Goal: Task Accomplishment & Management: Complete application form

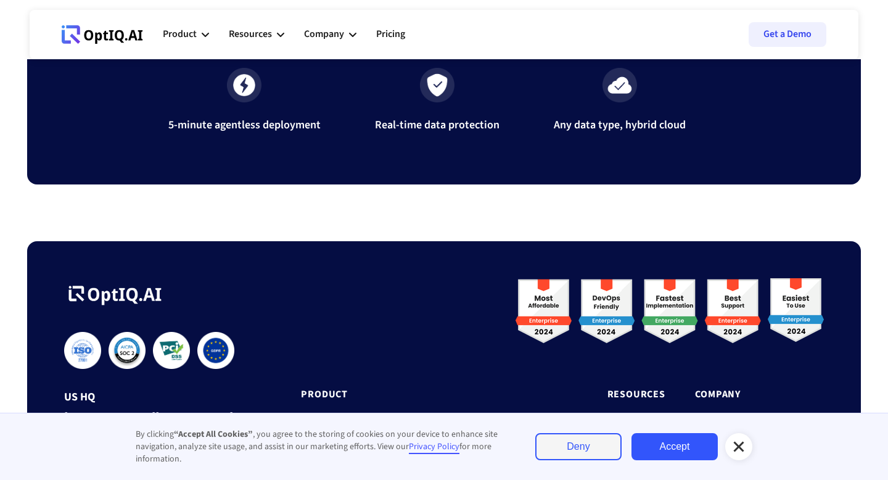
scroll to position [4141, 0]
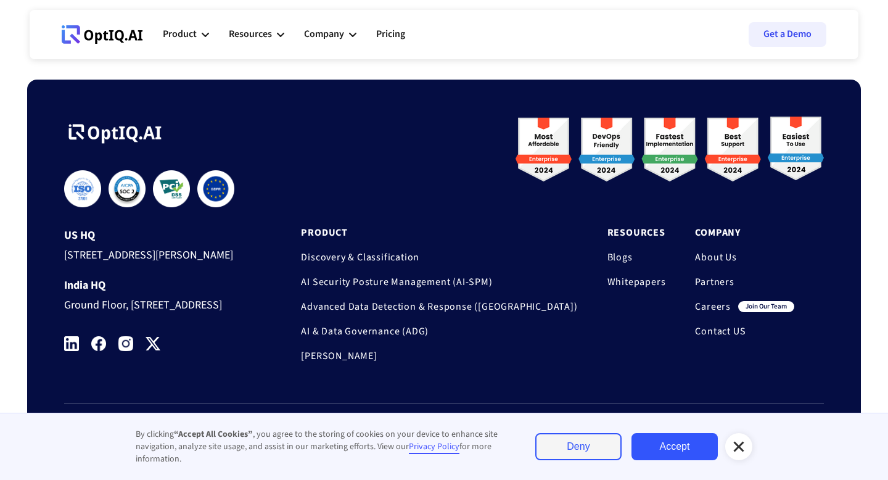
click at [710, 300] on link "Careers" at bounding box center [713, 306] width 36 height 12
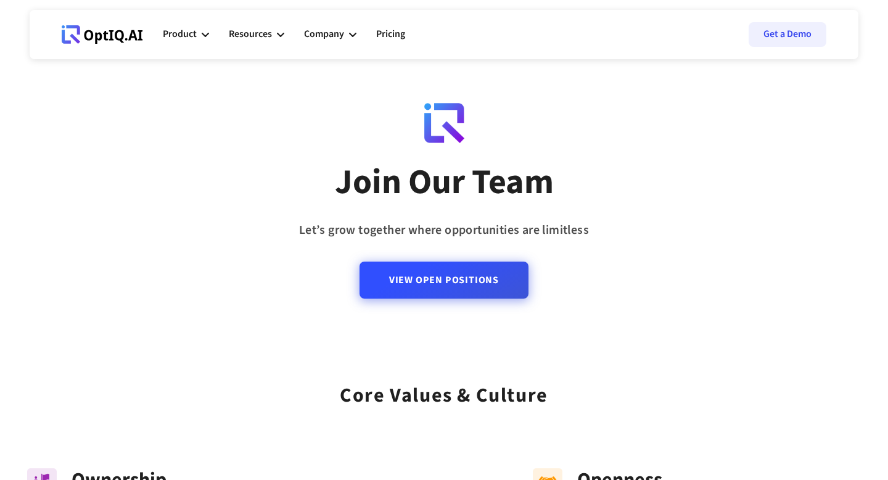
click at [474, 281] on link "View Open Positions" at bounding box center [443, 279] width 169 height 37
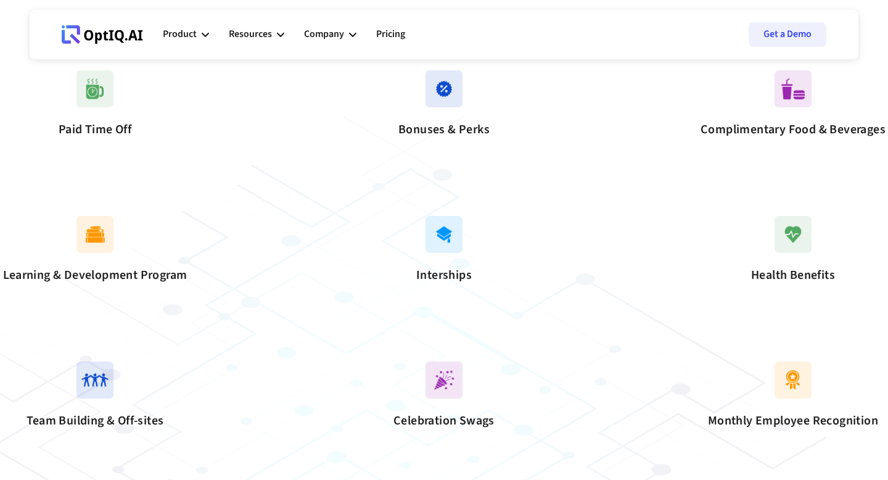
scroll to position [1003, 0]
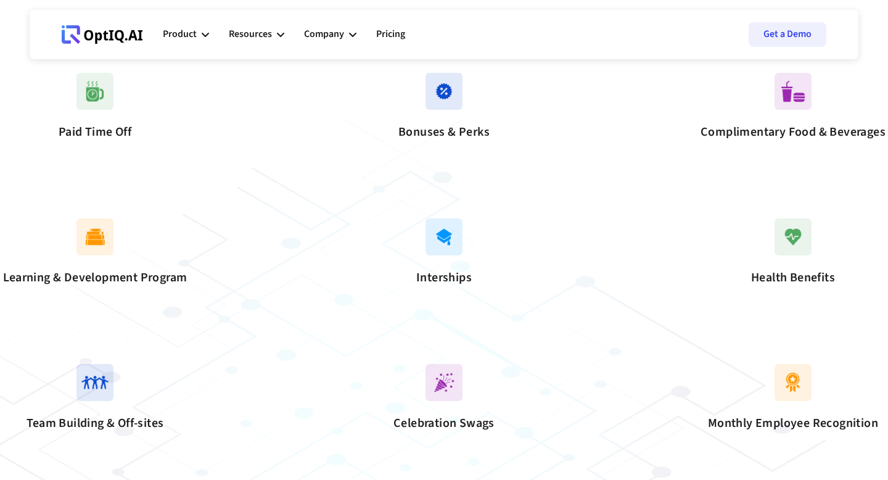
click at [443, 255] on img at bounding box center [443, 236] width 37 height 37
click at [441, 255] on img at bounding box center [443, 236] width 37 height 37
click at [443, 290] on div "Interships" at bounding box center [443, 277] width 185 height 25
click at [419, 290] on div "Interships" at bounding box center [443, 277] width 185 height 25
click at [426, 255] on img at bounding box center [443, 236] width 37 height 37
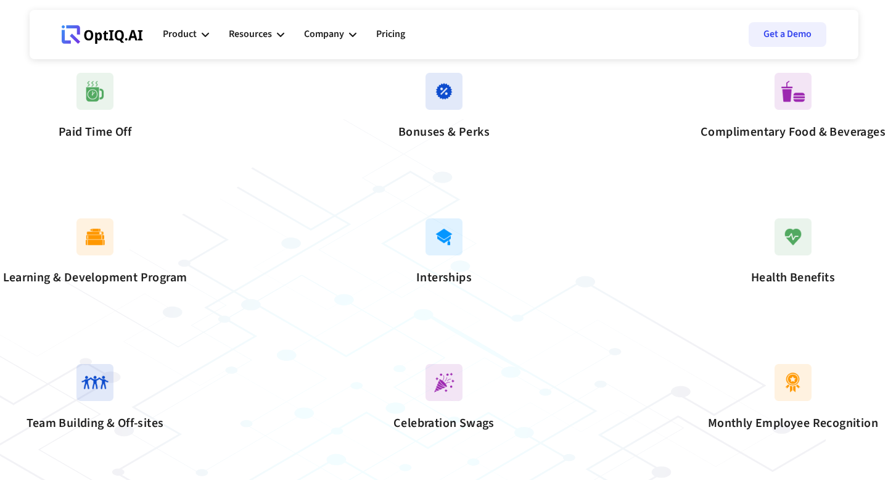
click at [475, 270] on div "Interships" at bounding box center [444, 254] width 136 height 72
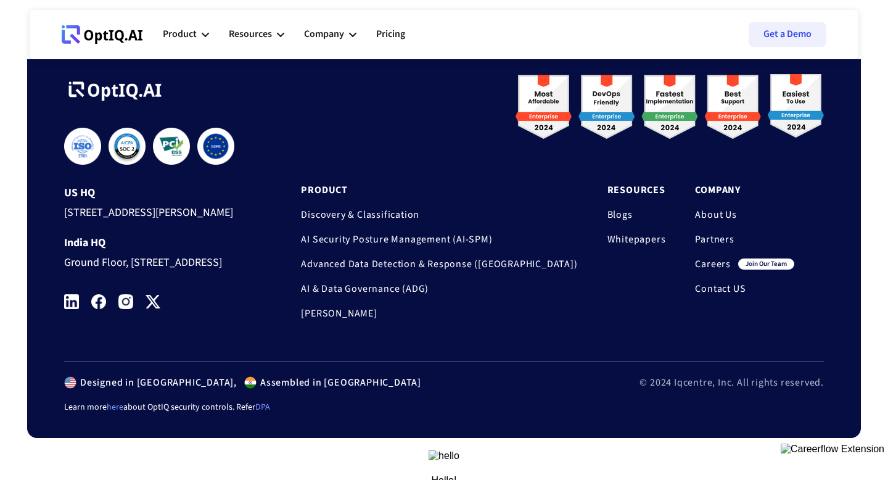
scroll to position [1854, 0]
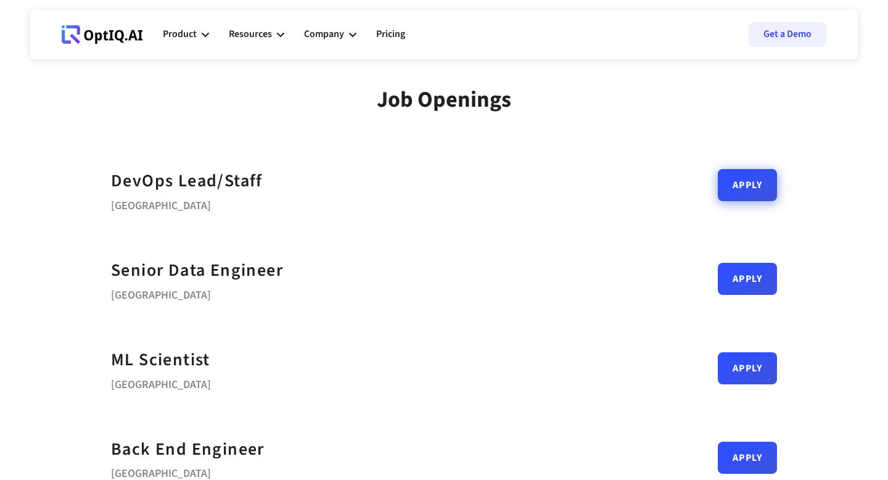
click at [748, 190] on link "Apply" at bounding box center [747, 185] width 59 height 32
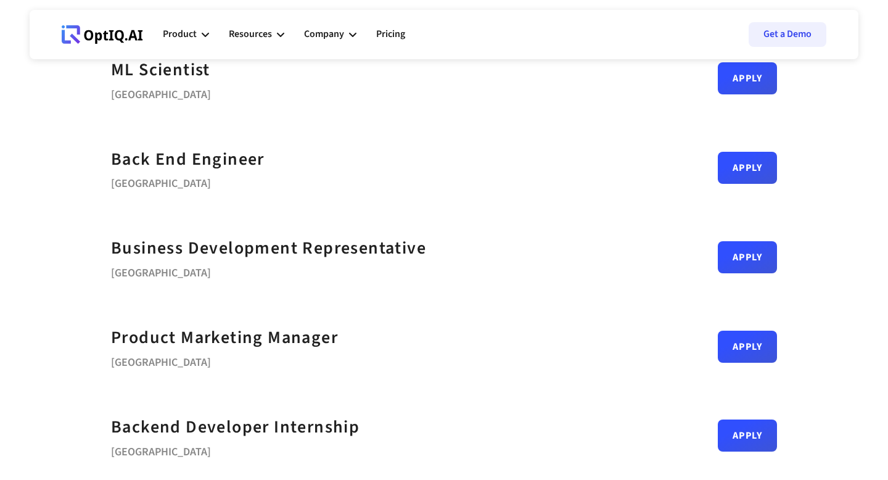
scroll to position [303, 0]
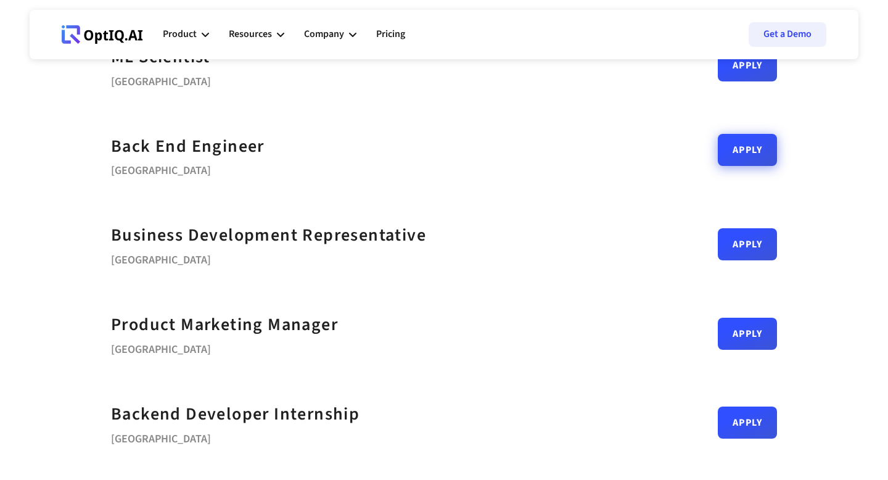
click at [740, 157] on link "Apply" at bounding box center [747, 150] width 59 height 32
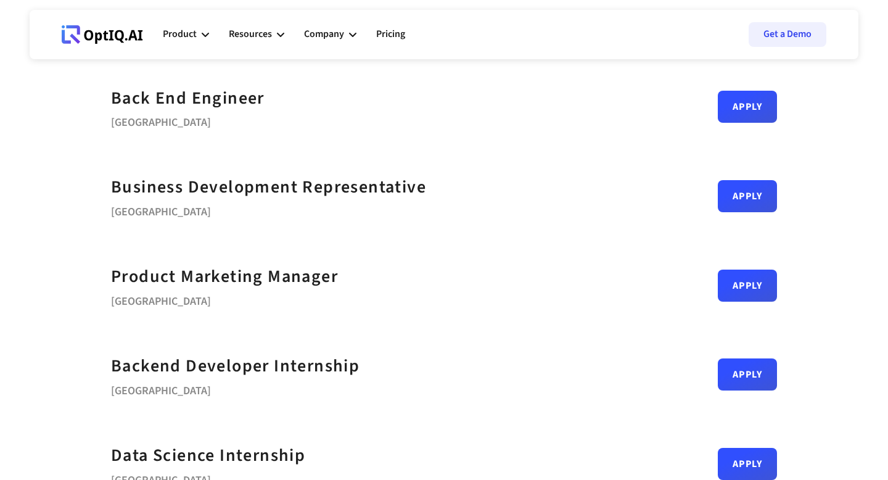
scroll to position [0, 0]
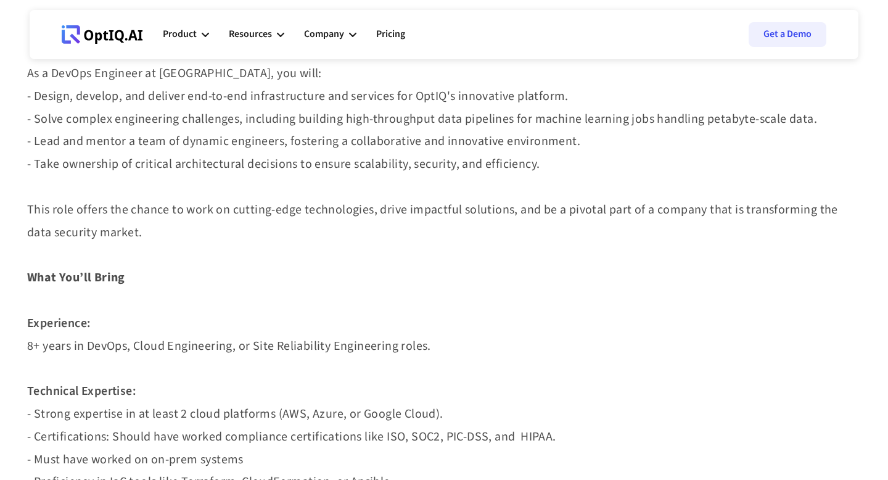
scroll to position [306, 0]
